Goal: Transaction & Acquisition: Purchase product/service

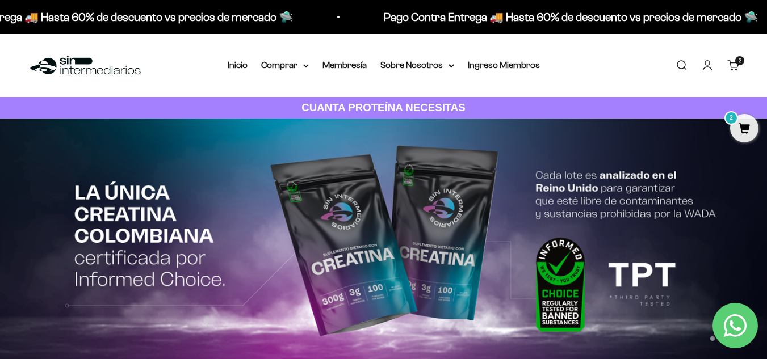
click at [744, 136] on span "2" at bounding box center [744, 128] width 28 height 28
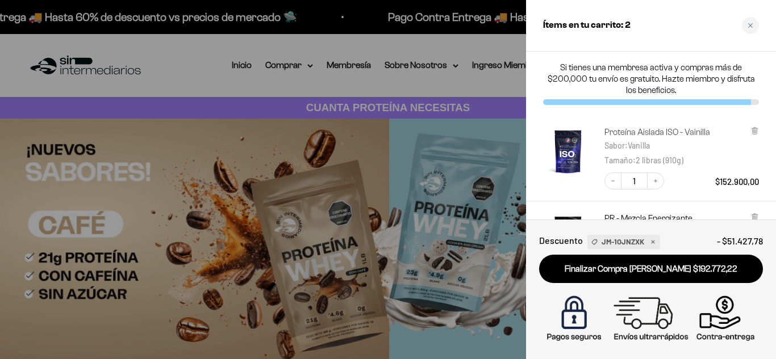
click at [665, 132] on link "Proteína Aislada ISO - Vainilla" at bounding box center [657, 132] width 106 height 11
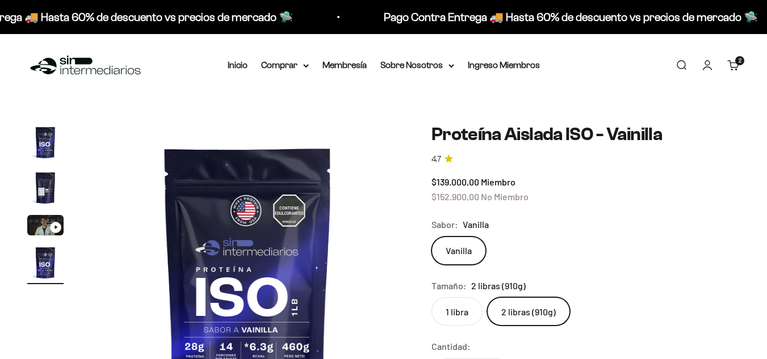
scroll to position [0, 960]
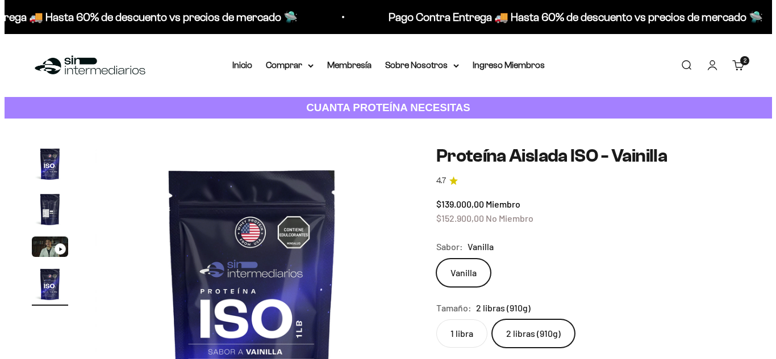
scroll to position [0, 960]
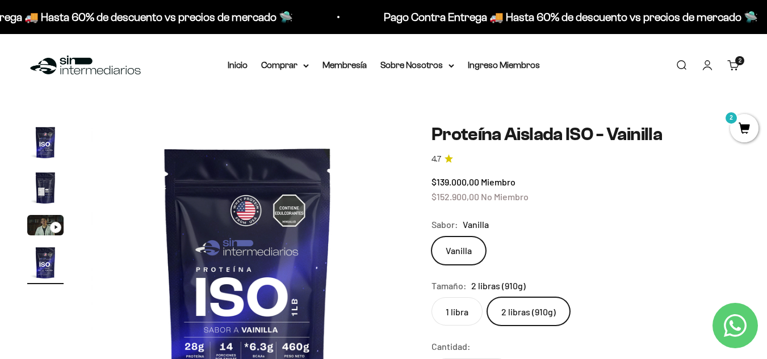
click at [736, 131] on span "2" at bounding box center [744, 128] width 28 height 28
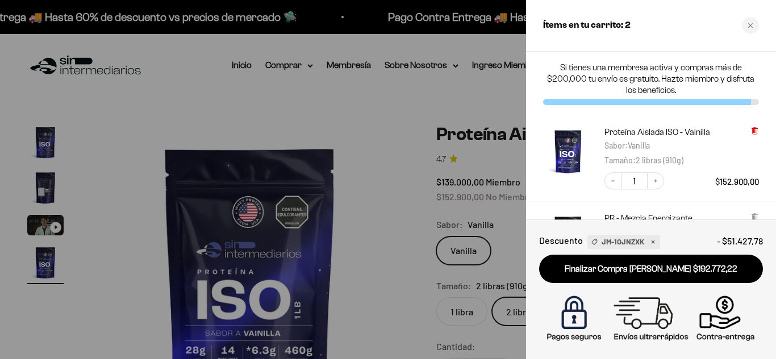
click at [753, 130] on icon at bounding box center [754, 130] width 2 height 6
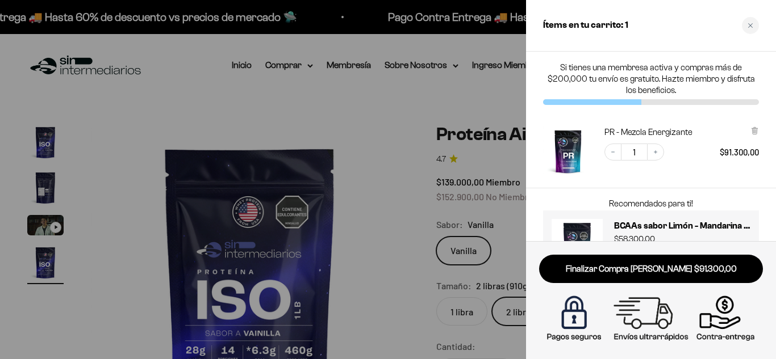
click at [753, 130] on icon at bounding box center [754, 130] width 2 height 6
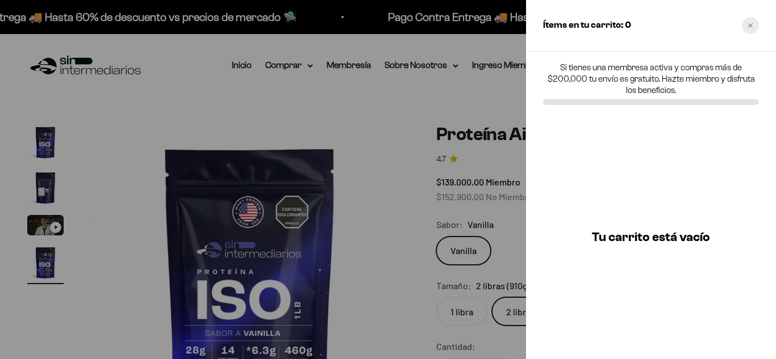
click at [744, 27] on div "Close cart" at bounding box center [749, 25] width 17 height 17
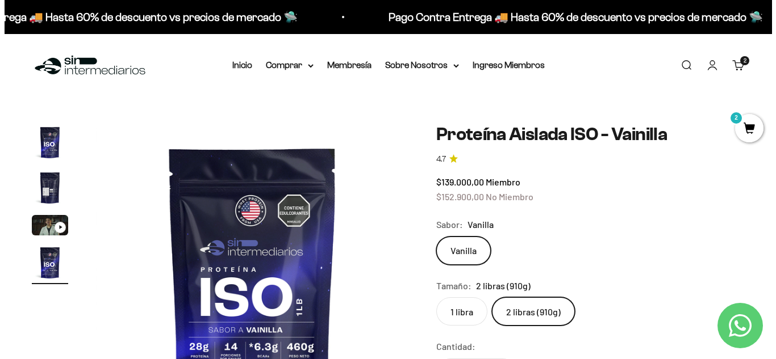
scroll to position [0, 960]
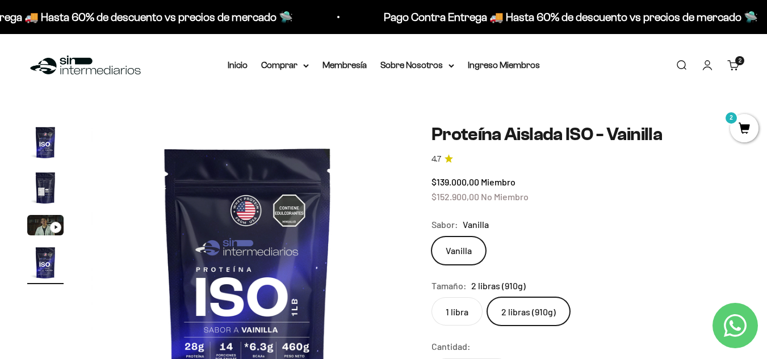
click at [735, 71] on link "Carrito 2 artículos 2" at bounding box center [733, 65] width 12 height 12
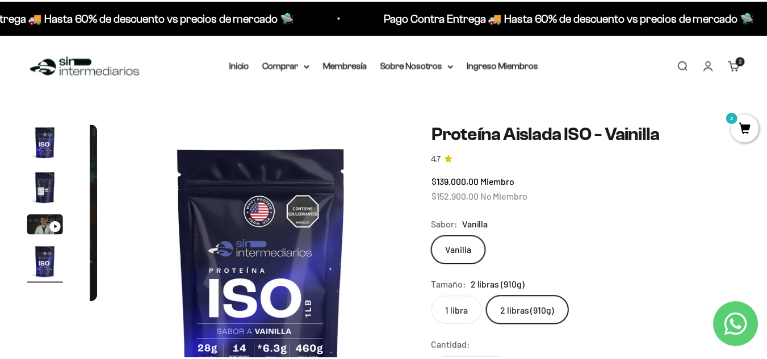
scroll to position [0, 974]
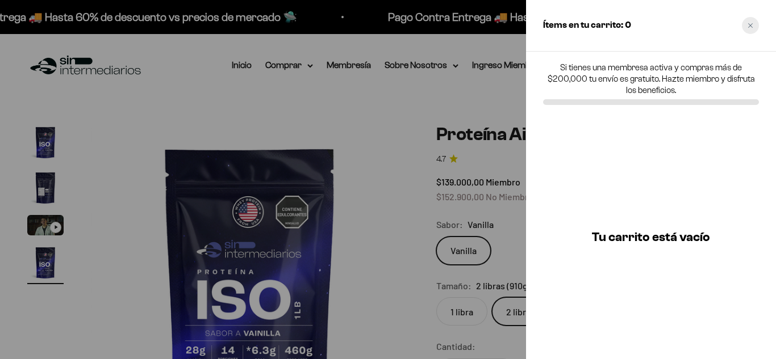
click at [753, 20] on div "Close cart" at bounding box center [749, 25] width 17 height 17
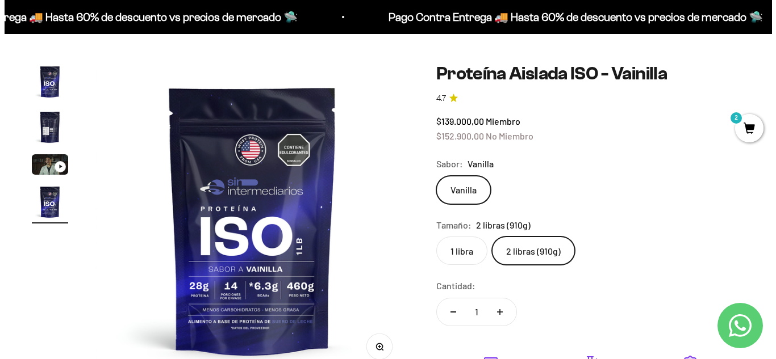
scroll to position [0, 0]
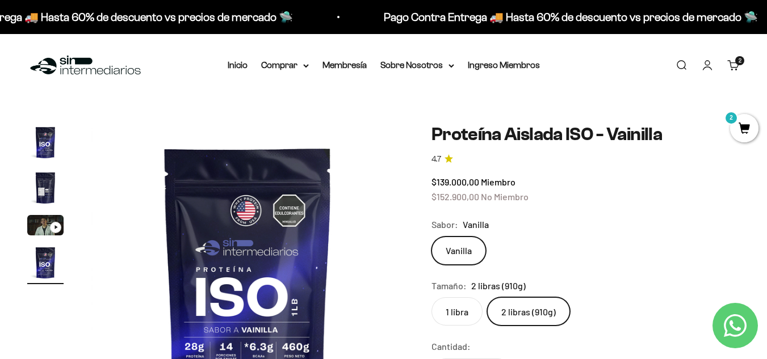
click at [740, 60] on span "2" at bounding box center [740, 61] width 3 height 6
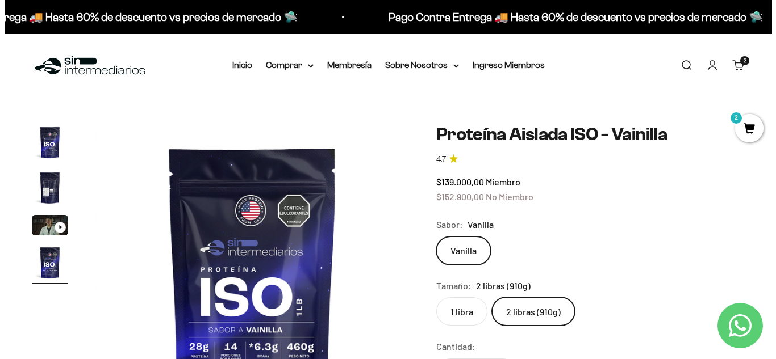
scroll to position [0, 974]
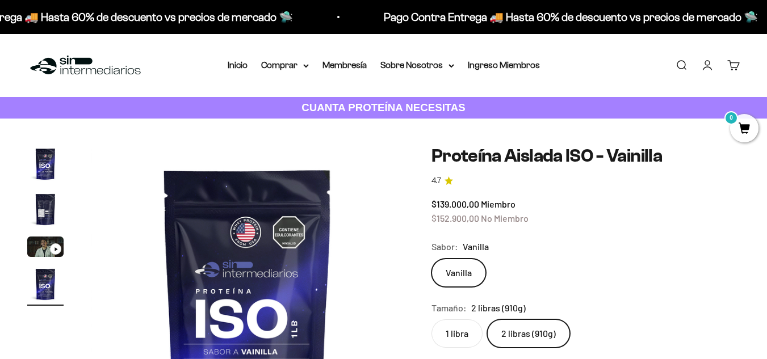
scroll to position [0, 960]
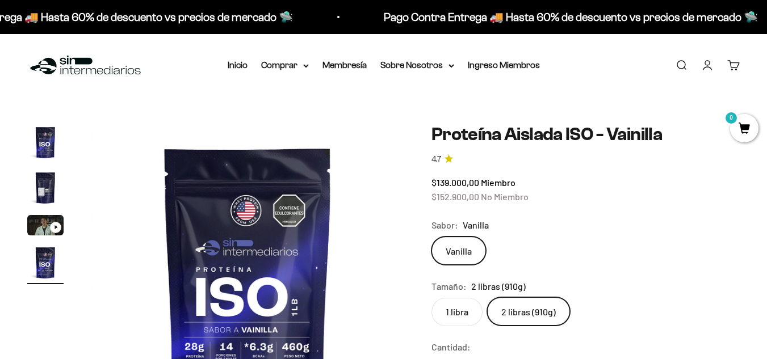
click at [713, 63] on link "Iniciar sesión" at bounding box center [707, 65] width 12 height 12
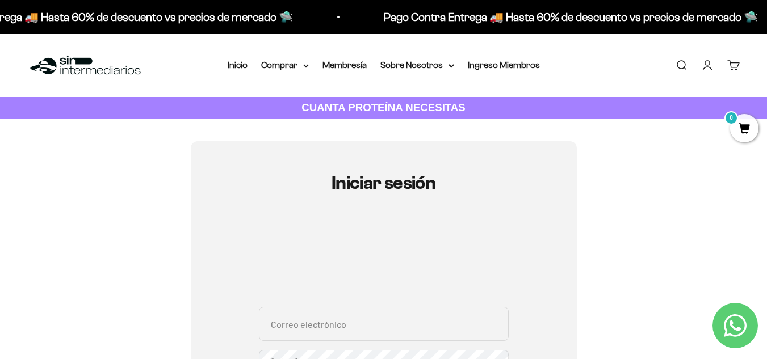
type input "[EMAIL_ADDRESS][DOMAIN_NAME]"
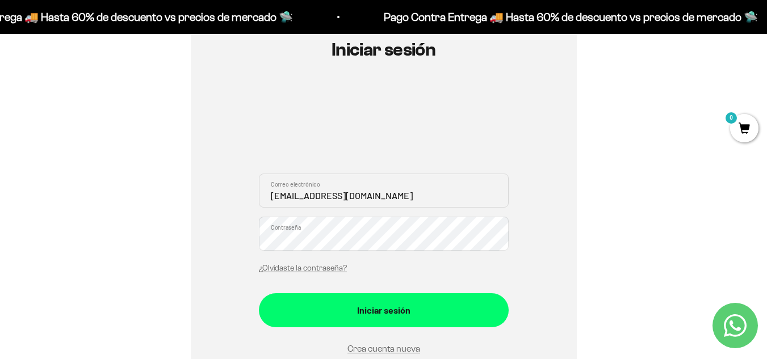
scroll to position [135, 0]
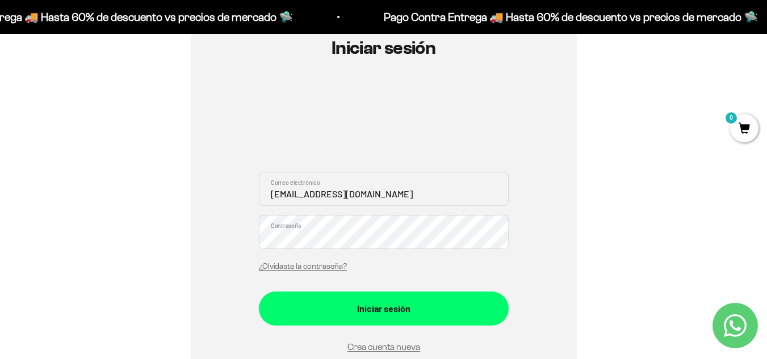
click at [423, 210] on div "dcrodrguez@gmail.com Correo electrónico Contraseña ¿Olvidaste la contraseña?" at bounding box center [384, 225] width 250 height 106
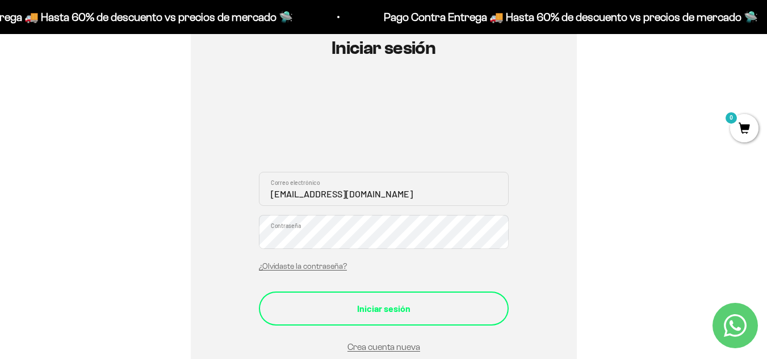
click at [326, 311] on div "Iniciar sesión" at bounding box center [384, 308] width 204 height 15
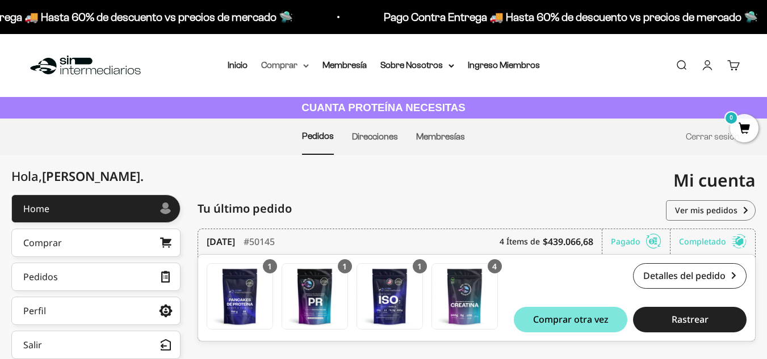
click at [294, 62] on summary "Comprar" at bounding box center [285, 65] width 48 height 15
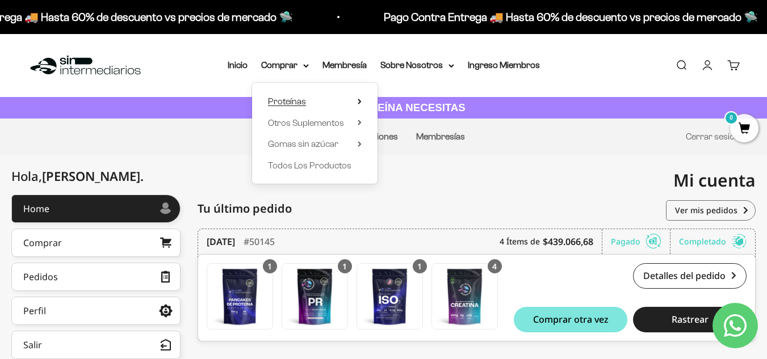
click at [309, 98] on summary "Proteínas" at bounding box center [315, 101] width 94 height 15
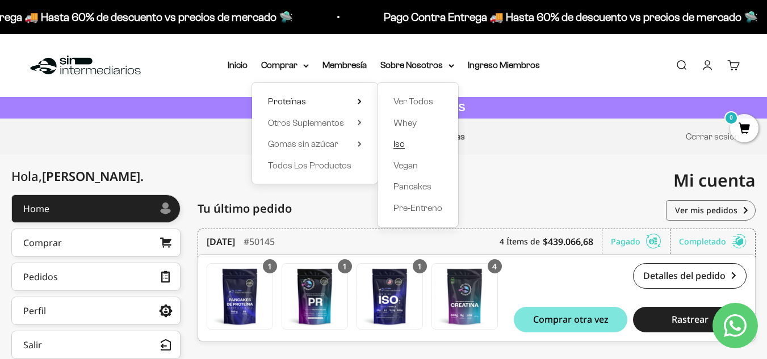
click at [400, 140] on span "Iso" at bounding box center [398, 144] width 11 height 10
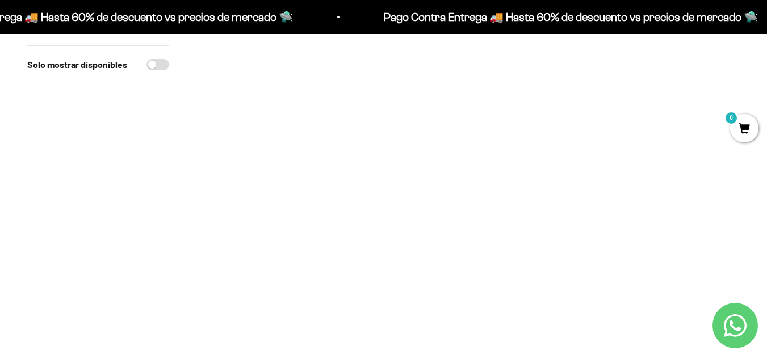
drag, startPoint x: 775, startPoint y: 60, endPoint x: 775, endPoint y: 111, distance: 51.7
click at [275, 72] on img at bounding box center [282, 7] width 172 height 172
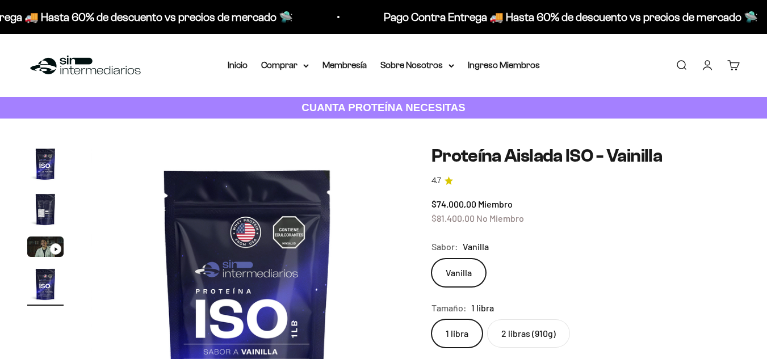
scroll to position [0, 960]
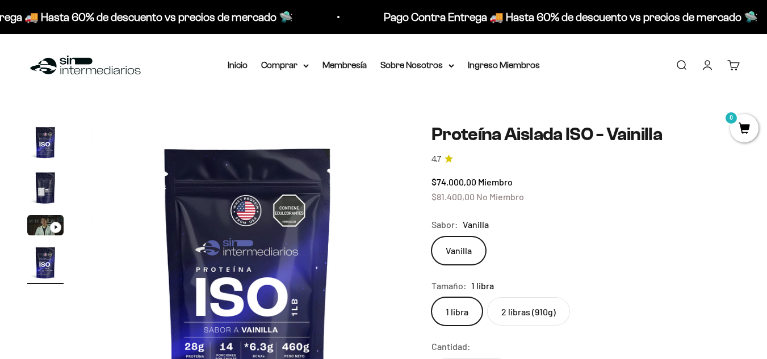
click at [533, 303] on label "2 libras (910g)" at bounding box center [528, 311] width 83 height 28
click at [431, 297] on input "2 libras (910g)" at bounding box center [431, 297] width 1 height 1
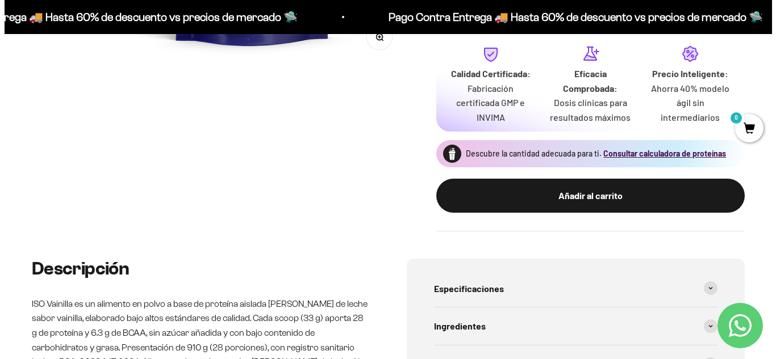
scroll to position [376, 0]
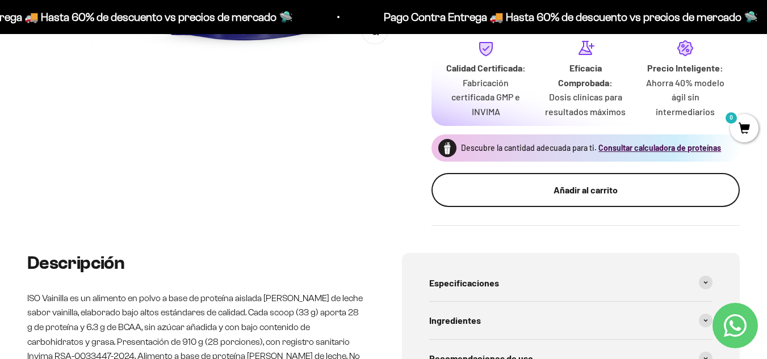
click at [648, 181] on button "Añadir al carrito" at bounding box center [585, 190] width 308 height 34
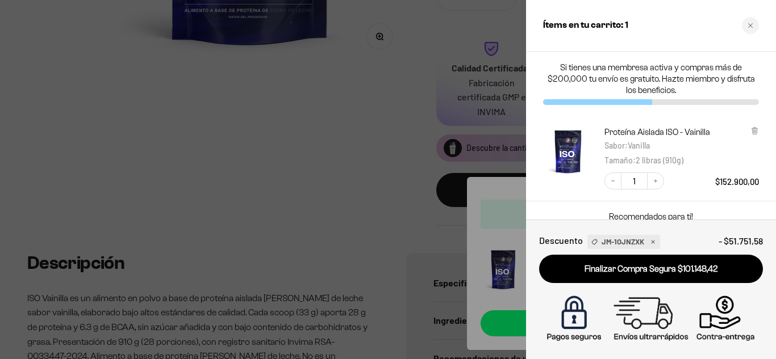
click at [410, 153] on div at bounding box center [388, 179] width 776 height 359
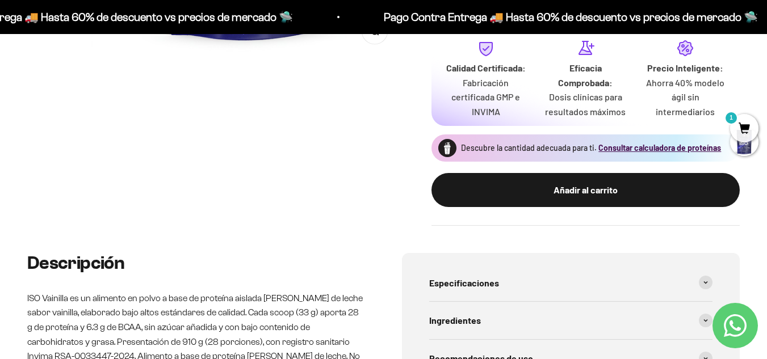
scroll to position [0, 0]
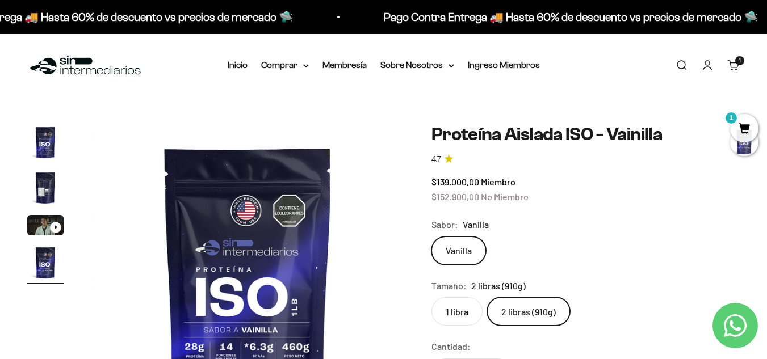
click at [744, 130] on span "1" at bounding box center [744, 128] width 28 height 28
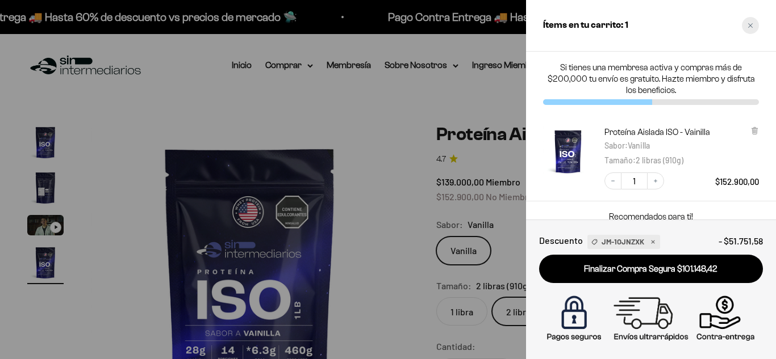
click at [749, 27] on icon "Close cart" at bounding box center [750, 26] width 6 height 6
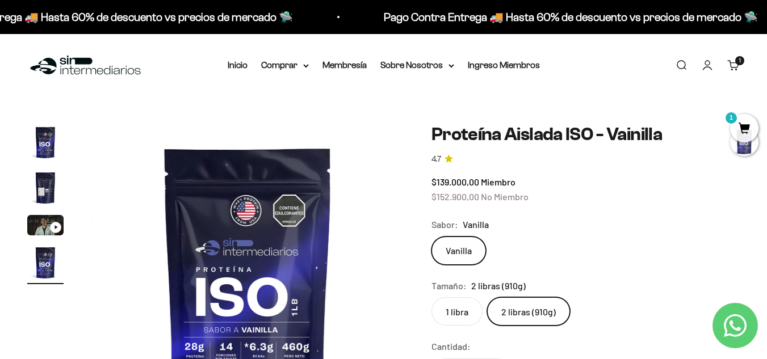
scroll to position [0, 960]
click at [728, 328] on icon "Contact us on WhatsApp" at bounding box center [735, 326] width 23 height 23
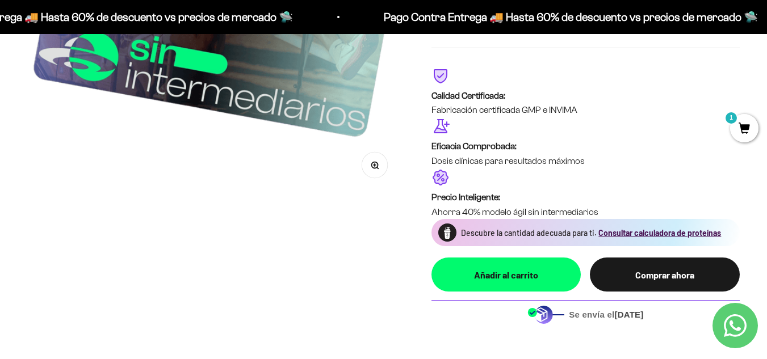
scroll to position [8580, 0]
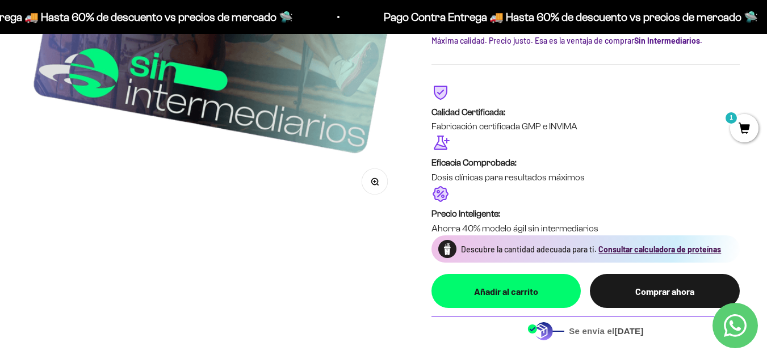
drag, startPoint x: 774, startPoint y: 13, endPoint x: 764, endPoint y: 317, distance: 303.9
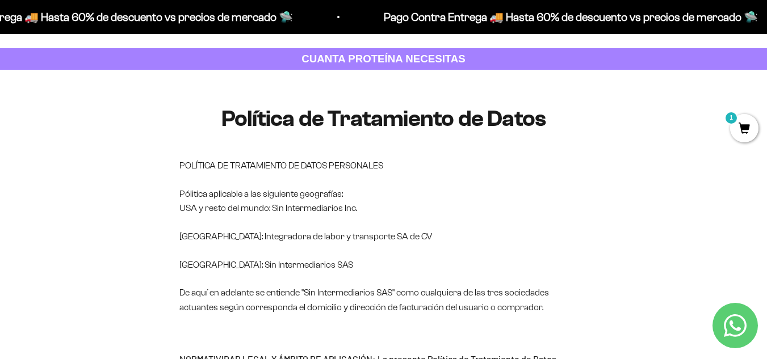
scroll to position [16, 0]
